Goal: Information Seeking & Learning: Learn about a topic

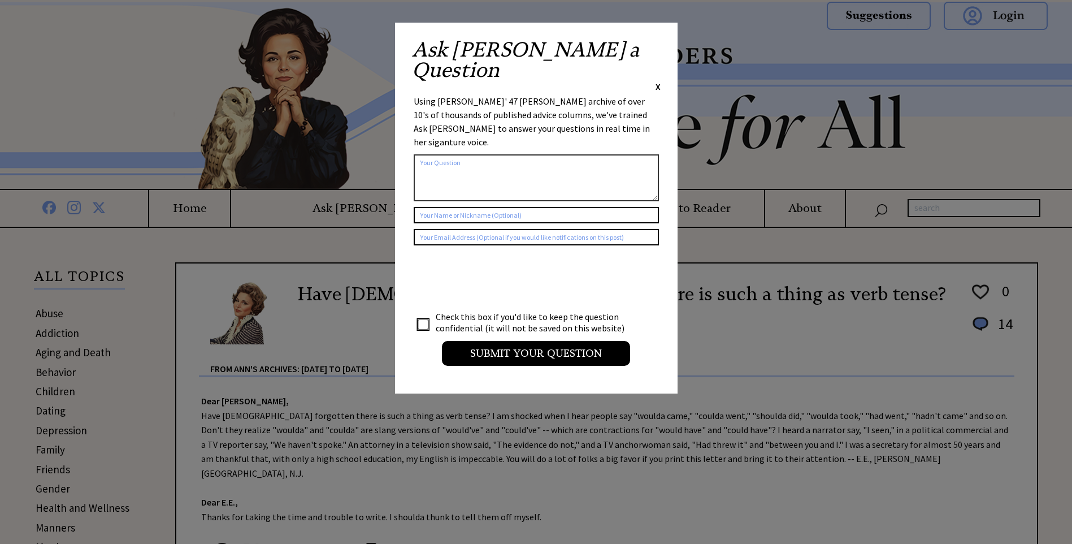
click at [657, 81] on span "X" at bounding box center [657, 86] width 5 height 11
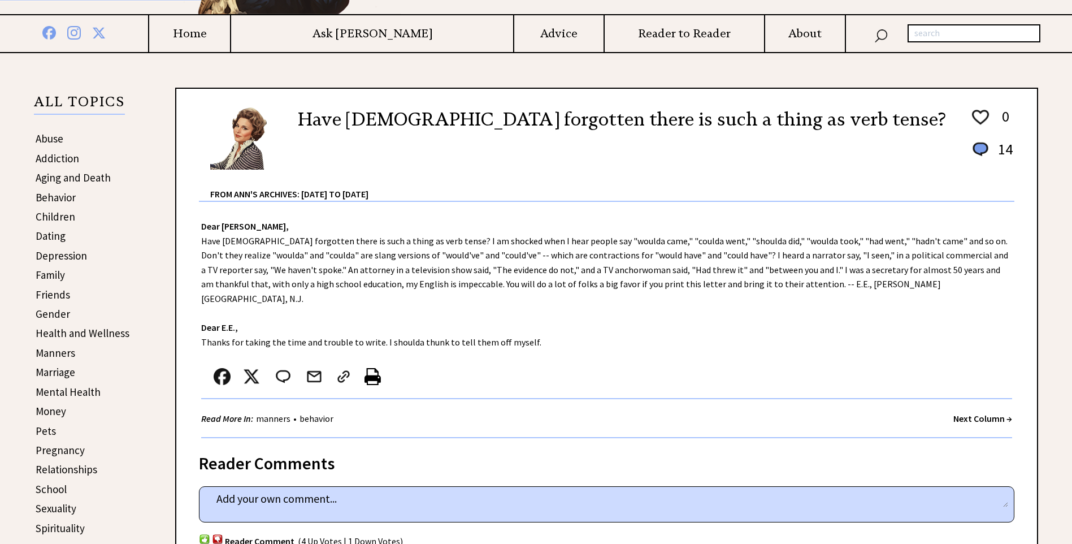
scroll to position [170, 0]
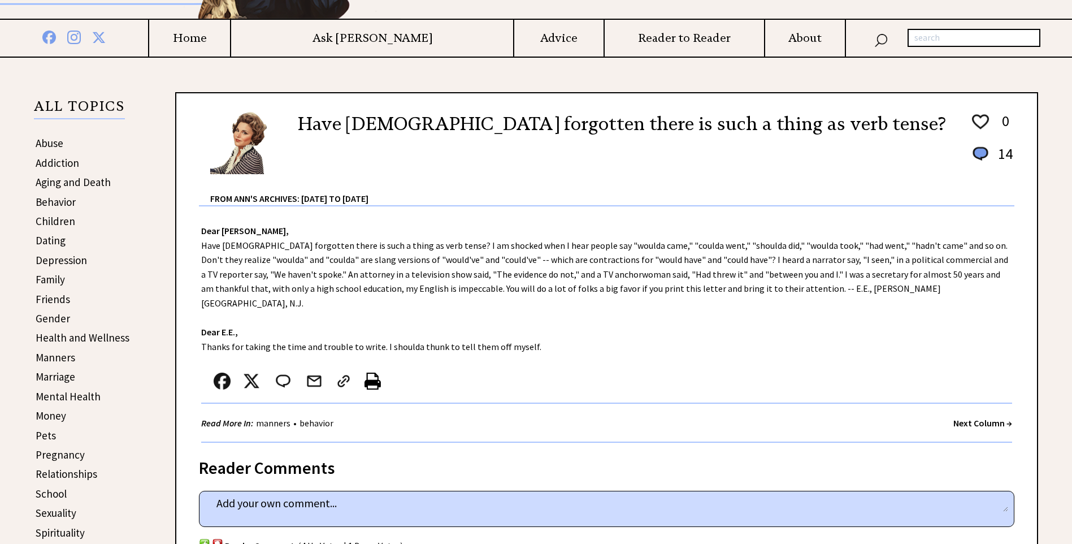
click at [73, 160] on link "Addiction" at bounding box center [58, 163] width 44 height 14
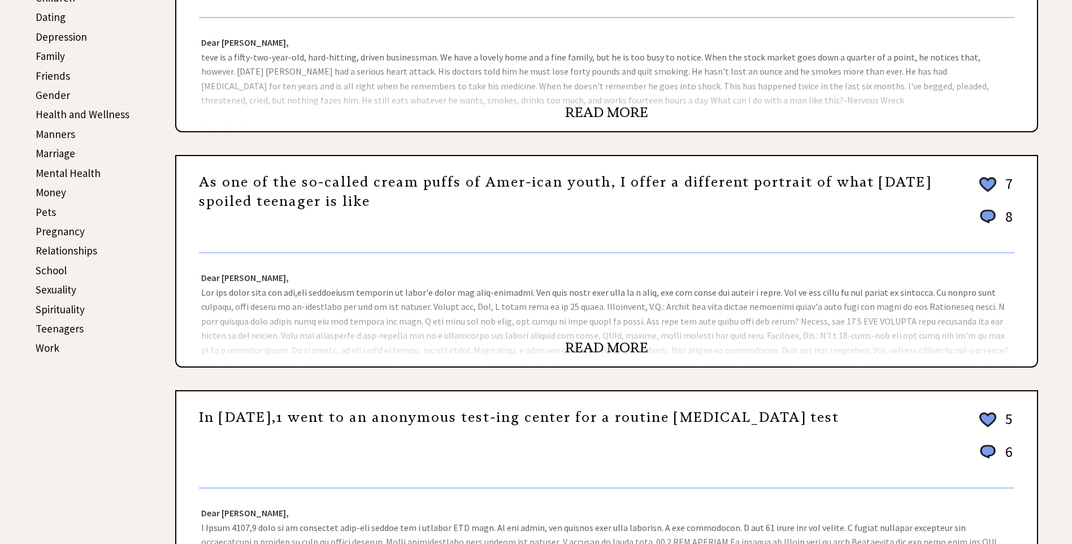
scroll to position [394, 0]
click at [75, 254] on link "Relationships" at bounding box center [67, 250] width 62 height 14
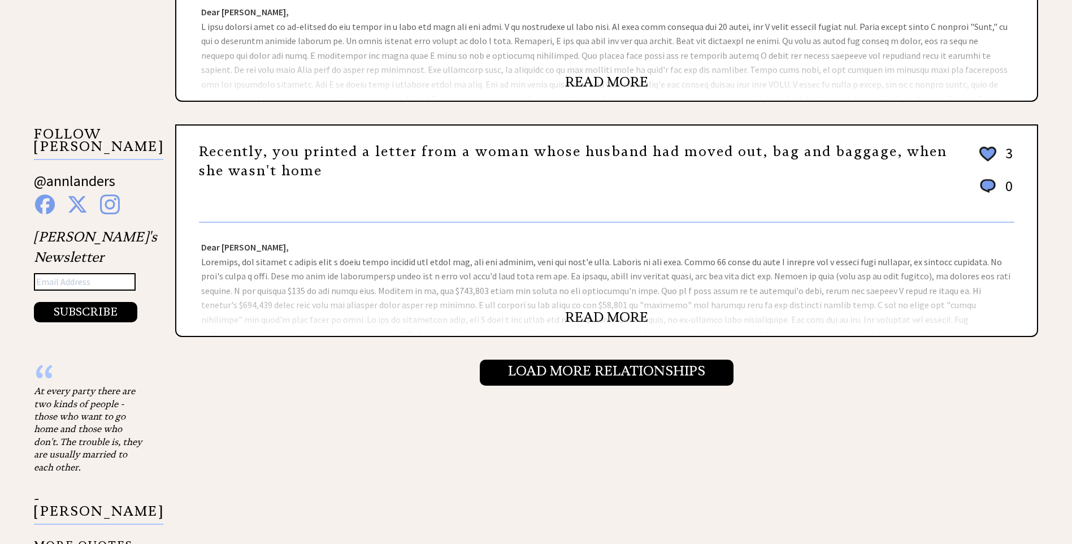
scroll to position [1129, 0]
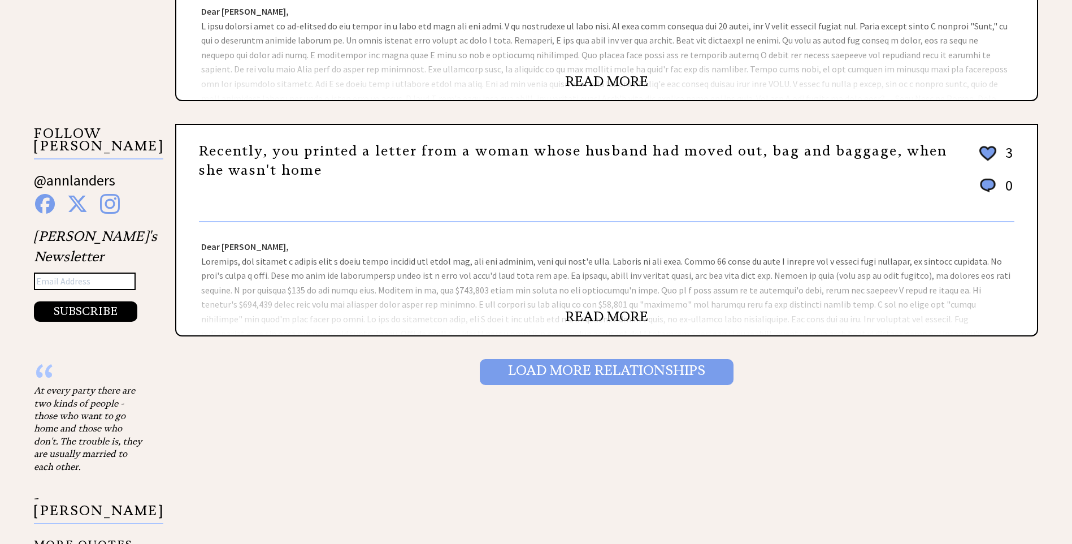
click at [504, 376] on input "Load More Relationships" at bounding box center [607, 372] width 254 height 26
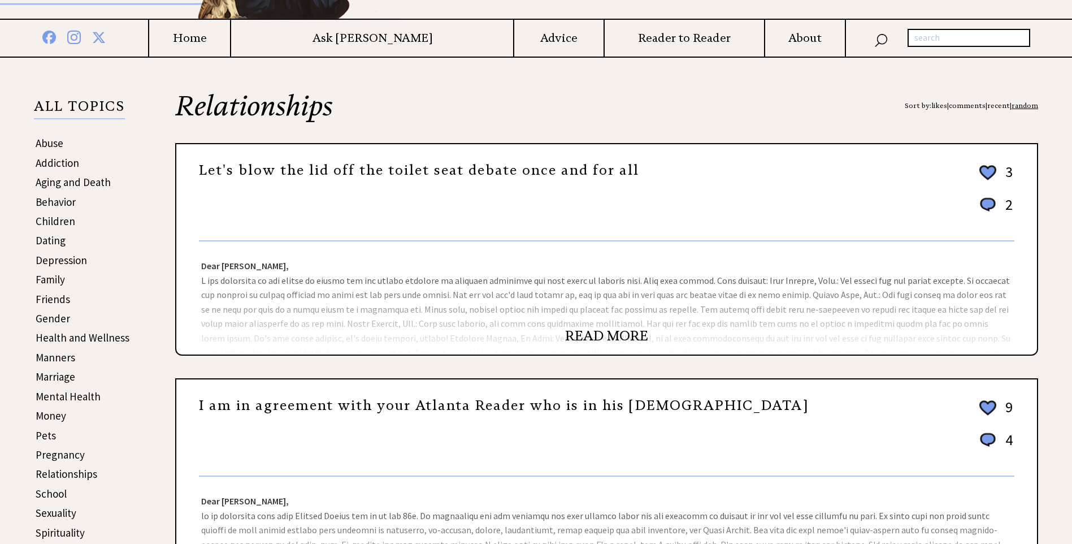
scroll to position [169, 0]
click at [61, 280] on link "Family" at bounding box center [50, 280] width 29 height 14
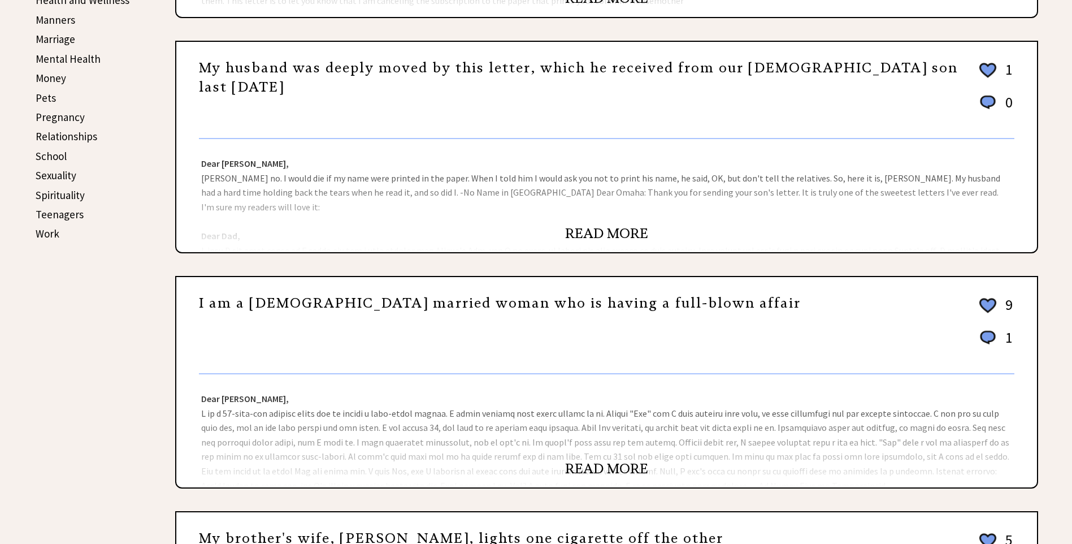
scroll to position [508, 0]
click at [644, 473] on link "READ MORE" at bounding box center [606, 467] width 83 height 17
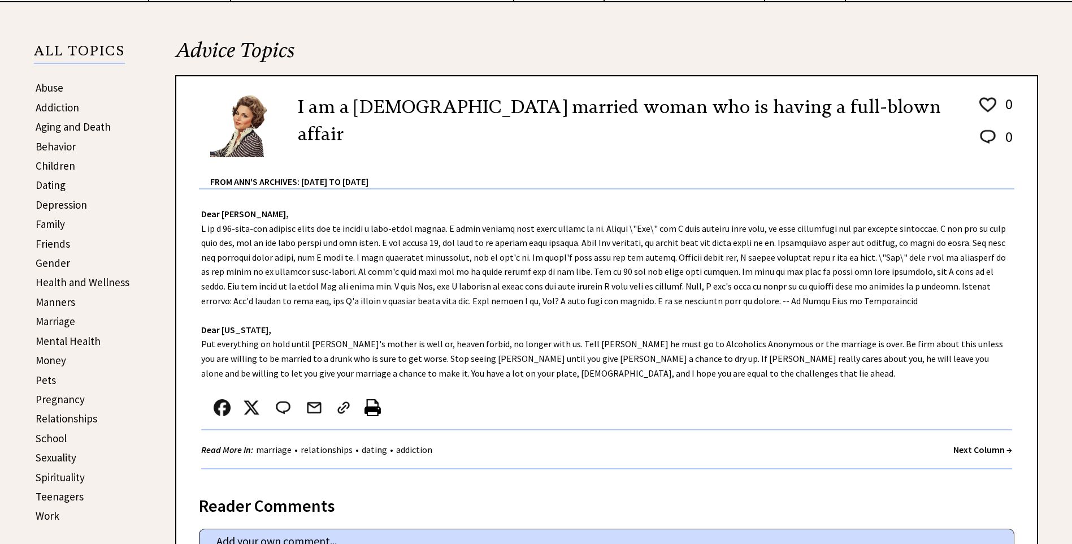
scroll to position [226, 0]
click at [366, 368] on div "Dear Ann Landers, Dear Pennsylvania, Put everything on hold until Bob's mother …" at bounding box center [606, 334] width 860 height 291
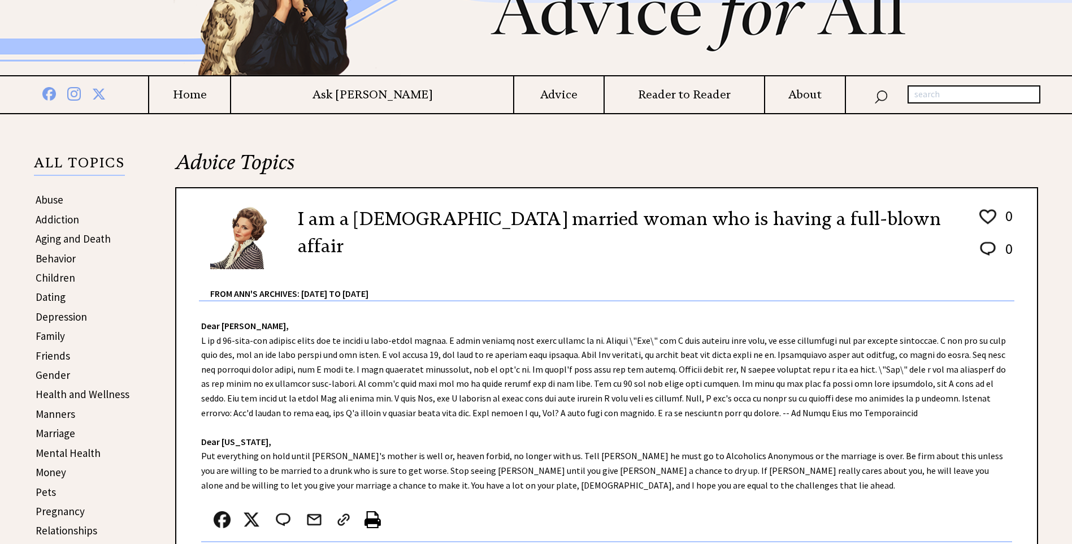
scroll to position [113, 0]
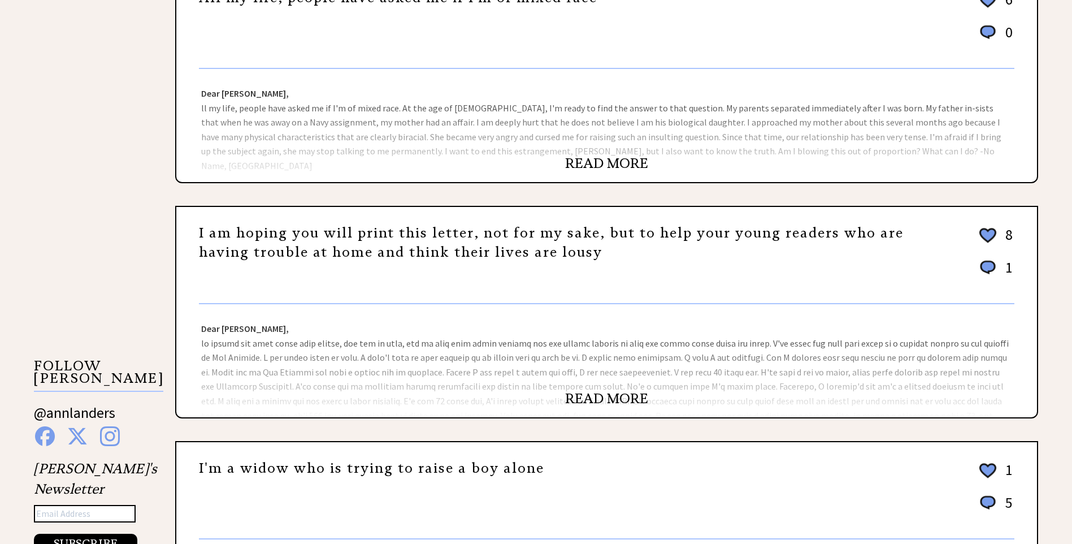
scroll to position [813, 0]
click at [570, 396] on link "READ MORE" at bounding box center [606, 397] width 83 height 17
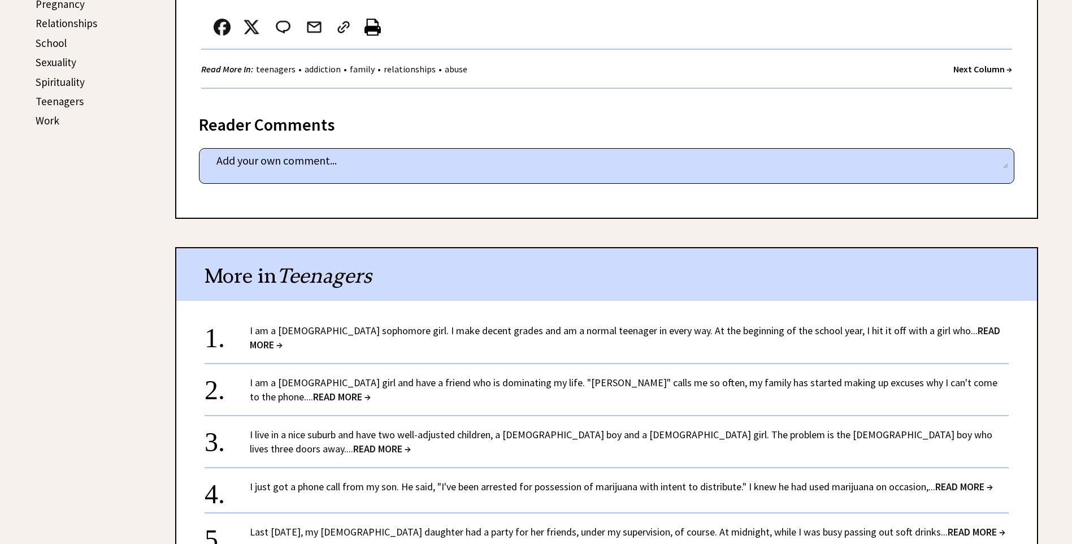
scroll to position [621, 0]
click at [474, 323] on link "I am a [DEMOGRAPHIC_DATA] sophomore girl. I make decent grades and am a normal …" at bounding box center [625, 336] width 750 height 27
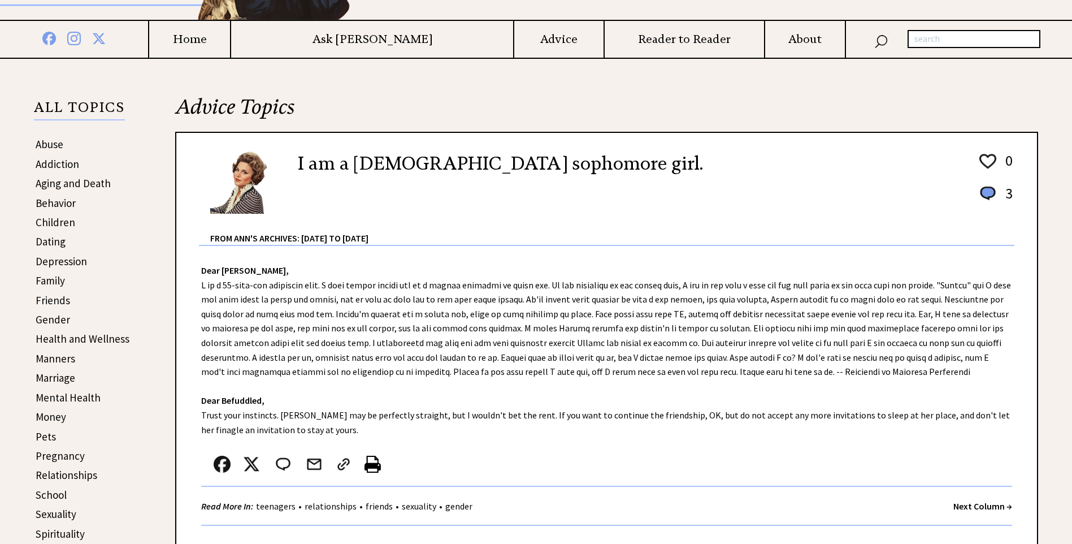
scroll to position [169, 0]
